Goal: Find specific page/section: Find specific page/section

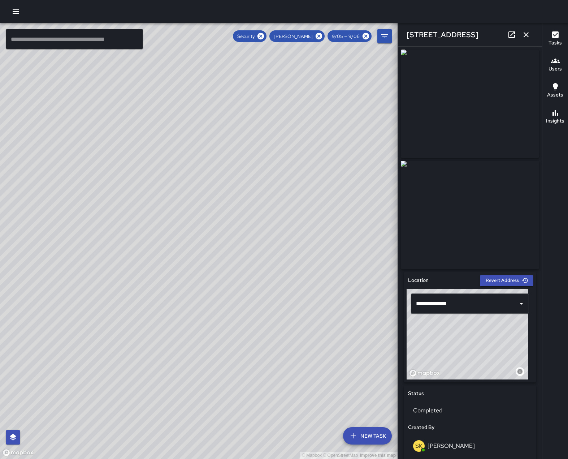
scroll to position [5033, 0]
click at [257, 36] on icon at bounding box center [261, 36] width 8 height 8
click at [315, 35] on icon at bounding box center [319, 36] width 8 height 8
click at [363, 37] on icon at bounding box center [366, 36] width 7 height 7
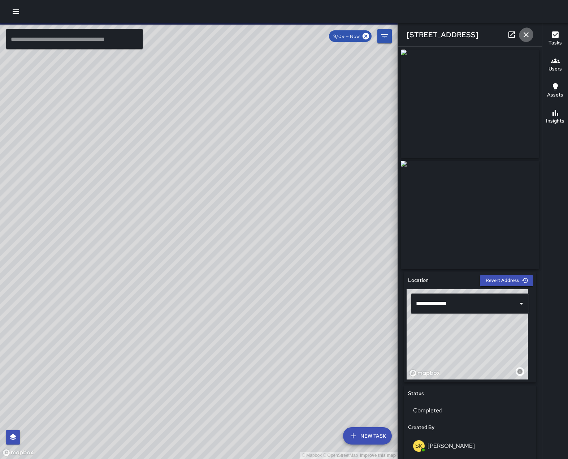
click at [528, 33] on icon "button" at bounding box center [526, 34] width 9 height 9
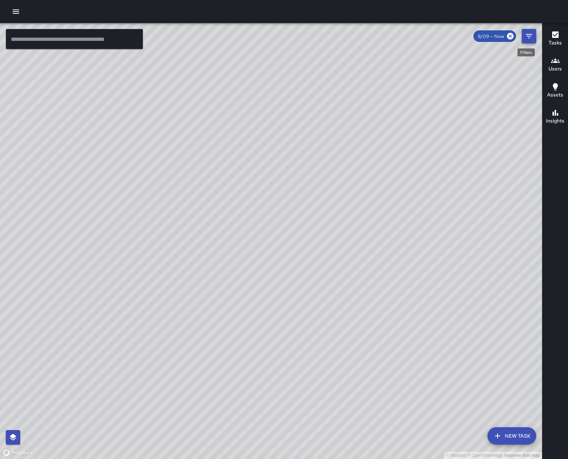
click at [528, 36] on icon "Filters" at bounding box center [529, 36] width 7 height 4
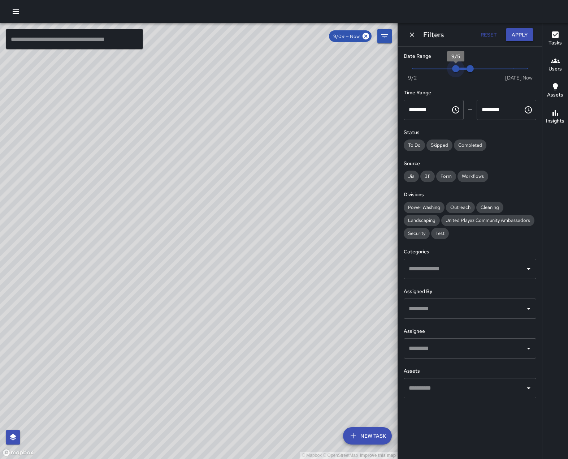
click at [457, 72] on span "9/5" at bounding box center [455, 68] width 7 height 7
type input "*"
drag, startPoint x: 469, startPoint y: 70, endPoint x: 531, endPoint y: 78, distance: 63.3
click at [528, 74] on span "Now [DATE] [DATE] 11:00 am" at bounding box center [470, 68] width 115 height 11
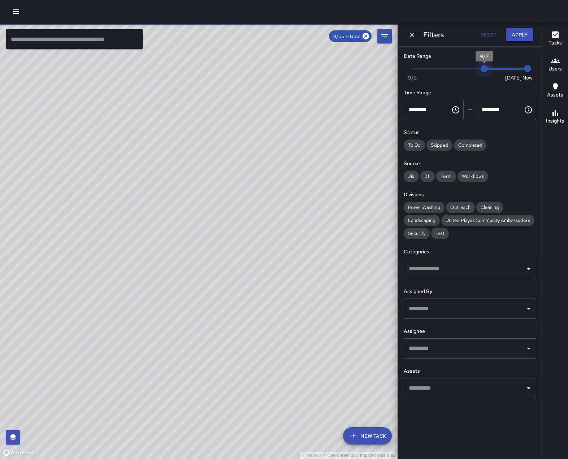
type input "*"
drag, startPoint x: 467, startPoint y: 71, endPoint x: 500, endPoint y: 72, distance: 33.2
click at [500, 72] on span "9/8" at bounding box center [498, 68] width 7 height 7
click at [417, 236] on span "Security" at bounding box center [417, 233] width 26 height 6
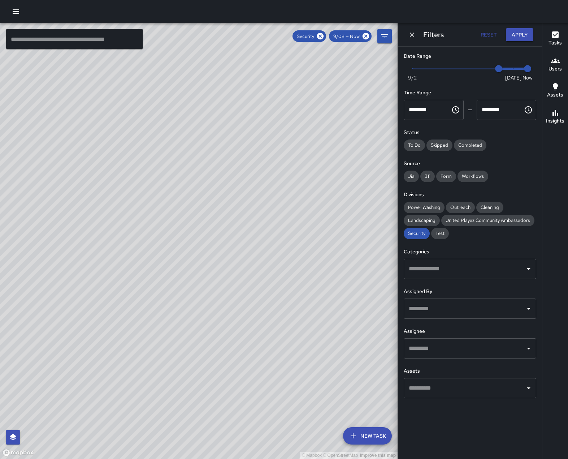
click at [510, 355] on input "text" at bounding box center [464, 348] width 115 height 14
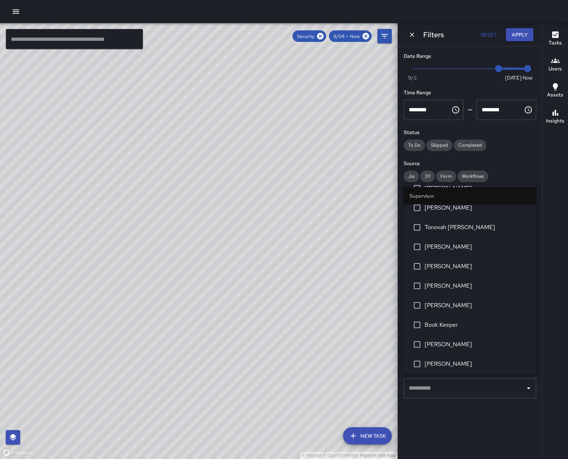
scroll to position [145, 0]
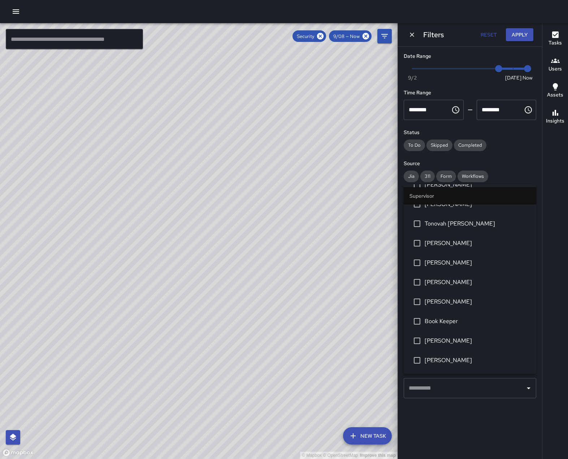
click at [460, 345] on span "[PERSON_NAME]" at bounding box center [478, 340] width 106 height 9
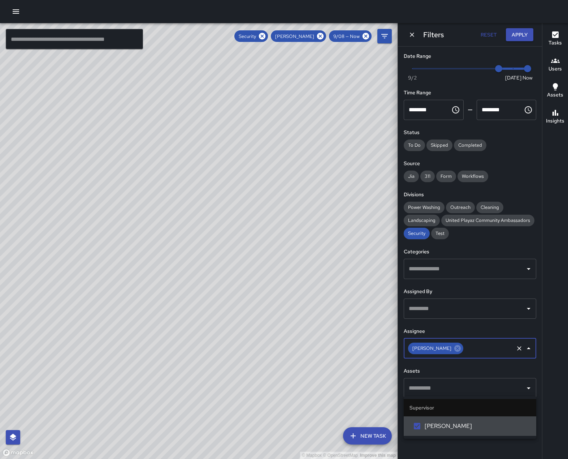
scroll to position [0, 0]
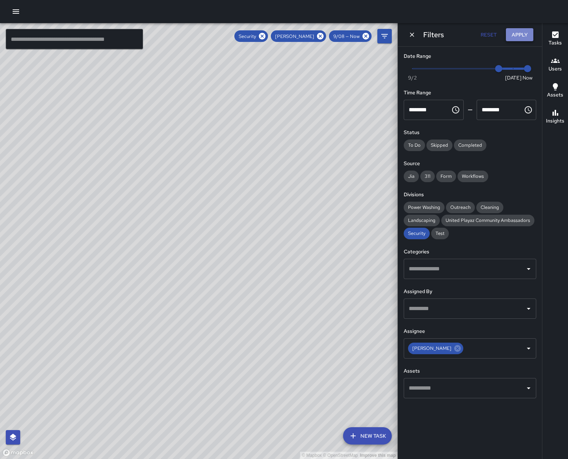
click at [521, 34] on button "Apply" at bounding box center [519, 34] width 27 height 13
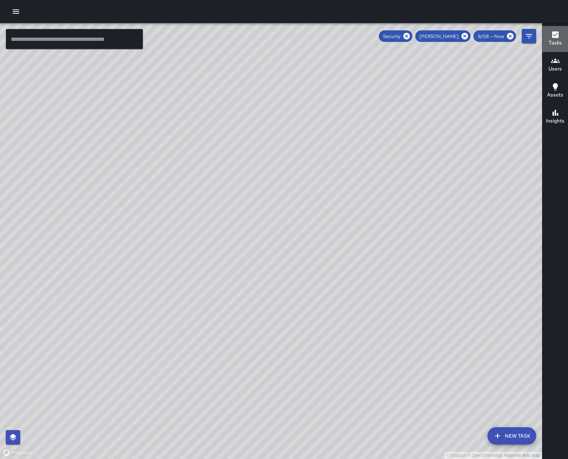
click at [552, 41] on h6 "Tasks" at bounding box center [555, 43] width 13 height 8
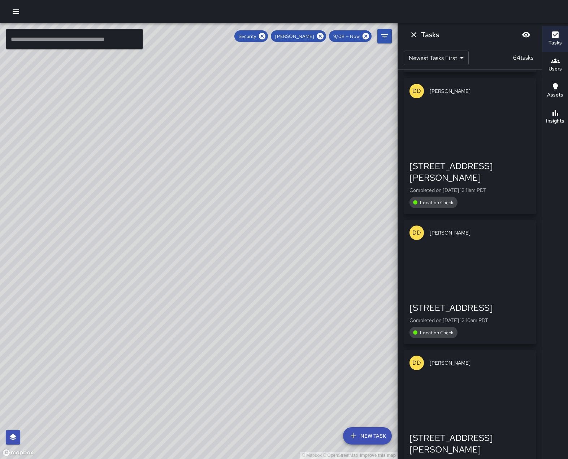
scroll to position [7718, 0]
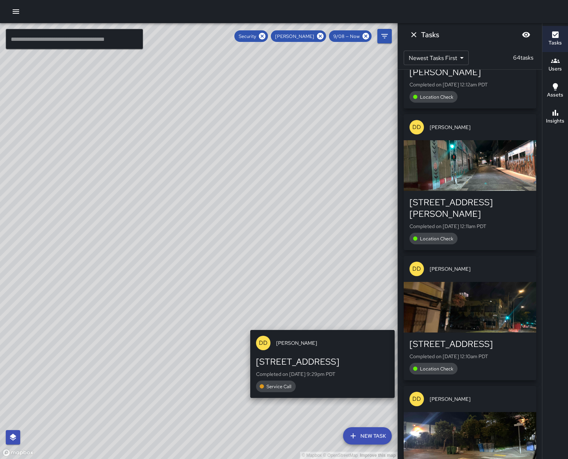
click at [325, 326] on div "© Mapbox © OpenStreetMap Improve this map [GEOGRAPHIC_DATA][PERSON_NAME] [STREE…" at bounding box center [199, 241] width 398 height 436
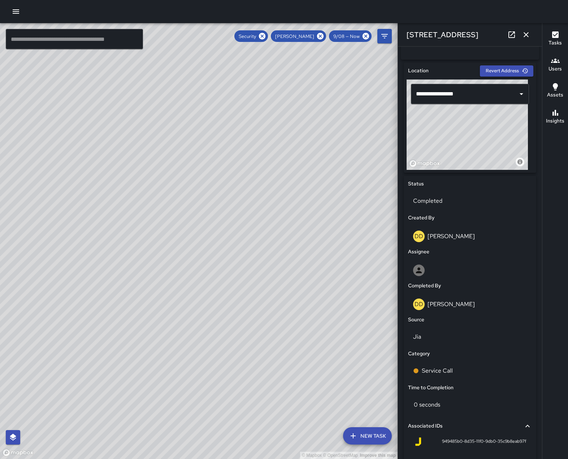
scroll to position [325, 0]
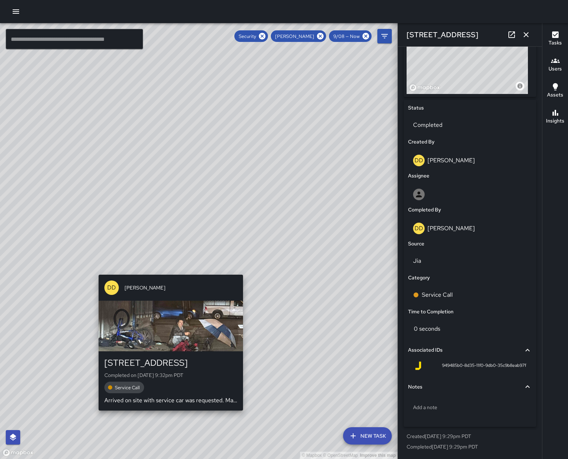
click at [169, 272] on div "© Mapbox © OpenStreetMap Improve this map DD Diego [GEOGRAPHIC_DATA][PERSON_NAM…" at bounding box center [199, 241] width 398 height 436
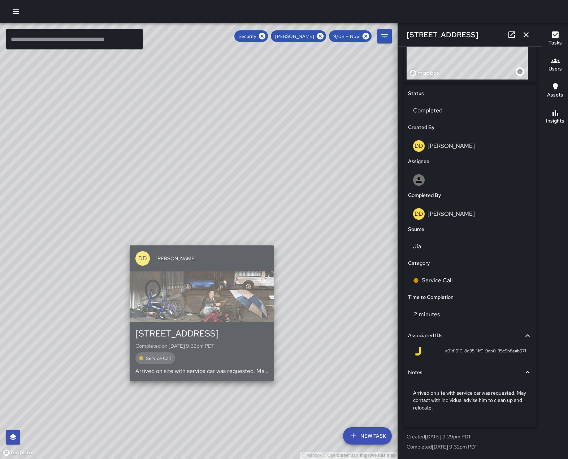
click at [228, 295] on div "button" at bounding box center [202, 296] width 145 height 51
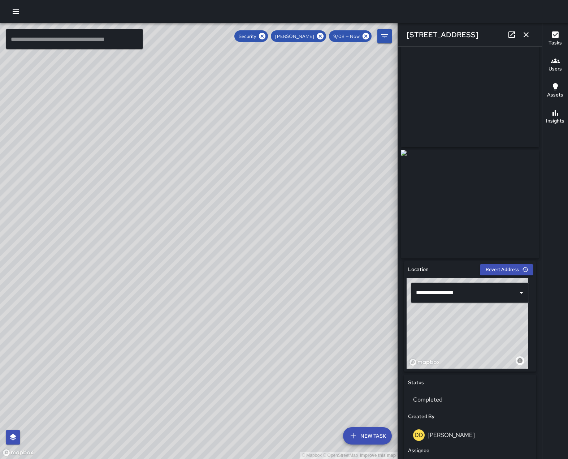
scroll to position [0, 0]
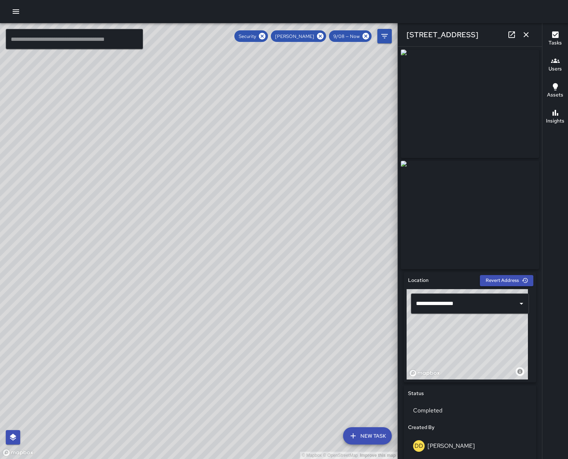
click at [487, 209] on img at bounding box center [470, 215] width 138 height 108
click at [459, 228] on img at bounding box center [470, 215] width 138 height 108
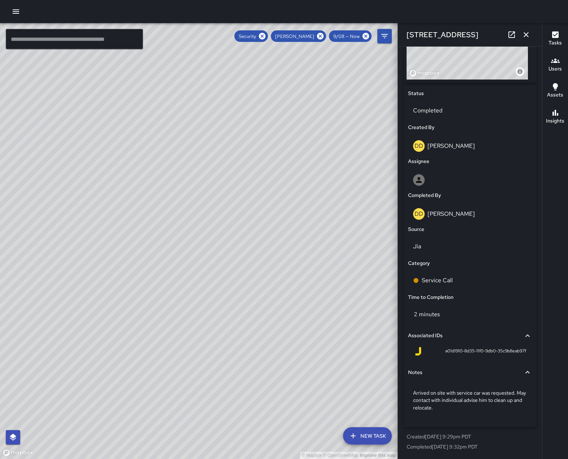
scroll to position [344, 0]
click at [527, 35] on icon "button" at bounding box center [526, 34] width 9 height 9
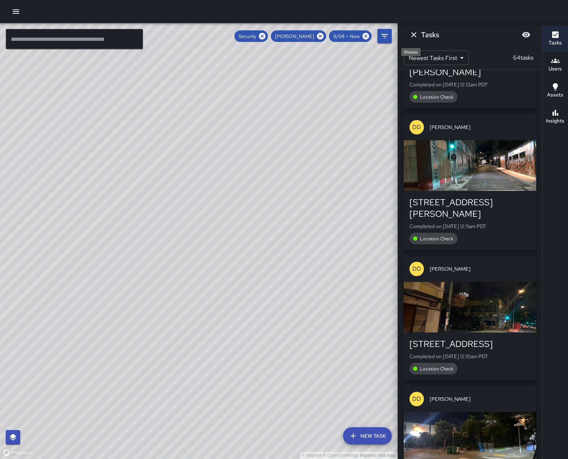
click at [413, 32] on icon "Dismiss" at bounding box center [414, 34] width 9 height 9
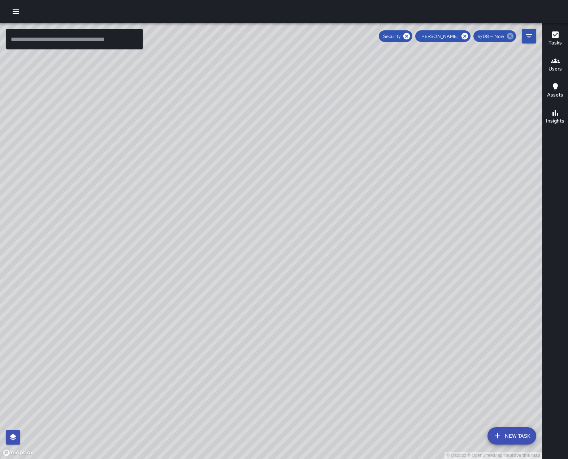
click at [510, 36] on icon at bounding box center [511, 36] width 8 height 8
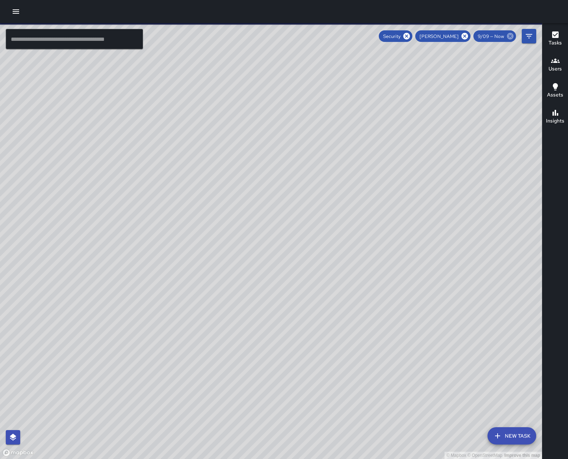
scroll to position [736, 0]
click at [462, 39] on icon at bounding box center [465, 36] width 7 height 7
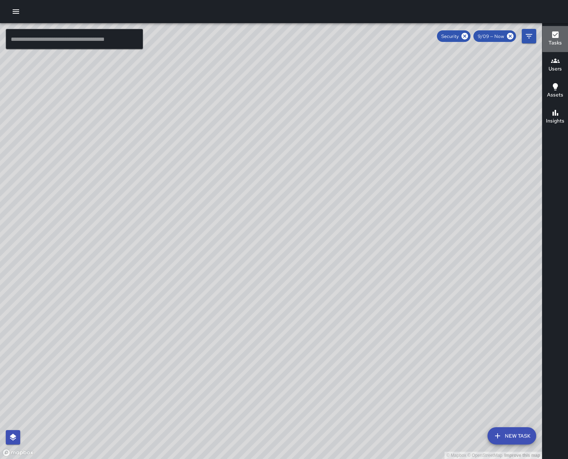
click at [556, 40] on h6 "Tasks" at bounding box center [555, 43] width 13 height 8
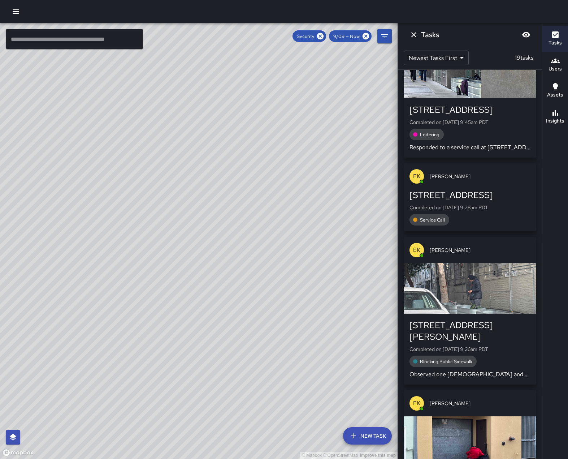
scroll to position [843, 0]
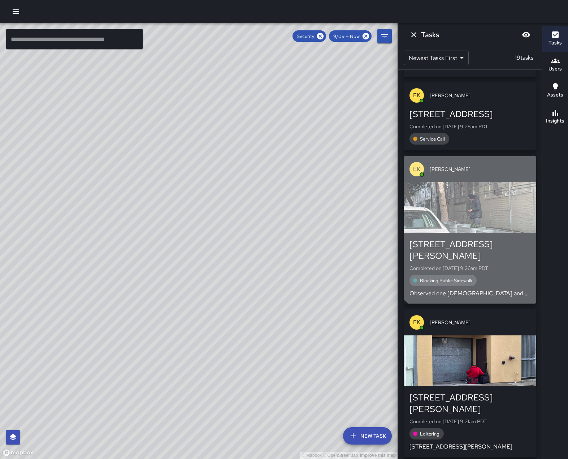
click at [483, 233] on div "button" at bounding box center [470, 207] width 133 height 51
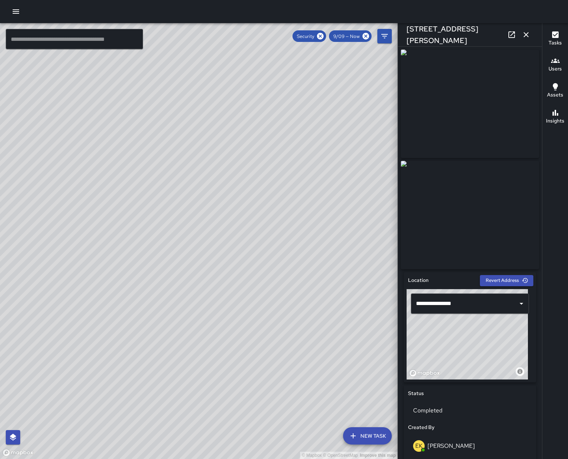
scroll to position [991, 0]
click at [527, 33] on icon "button" at bounding box center [526, 34] width 5 height 5
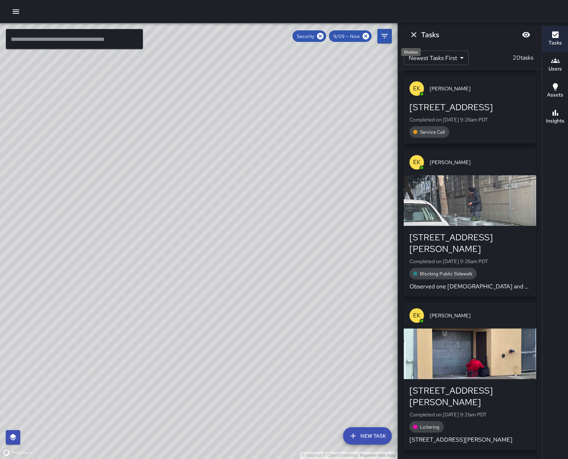
click at [415, 34] on icon "Dismiss" at bounding box center [414, 34] width 9 height 9
